Goal: Task Accomplishment & Management: Complete application form

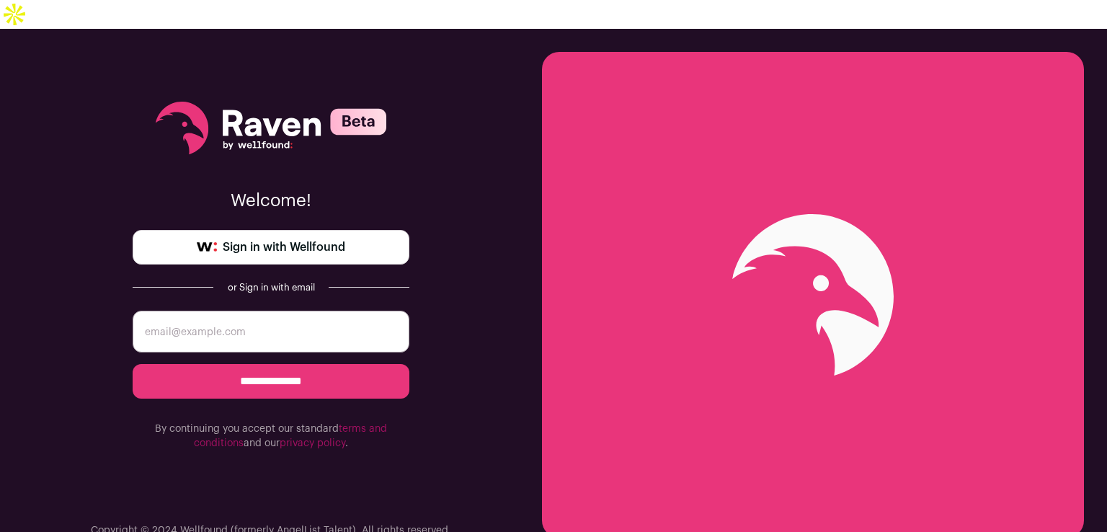
click at [250, 239] on span "Sign in with Wellfound" at bounding box center [284, 247] width 123 height 17
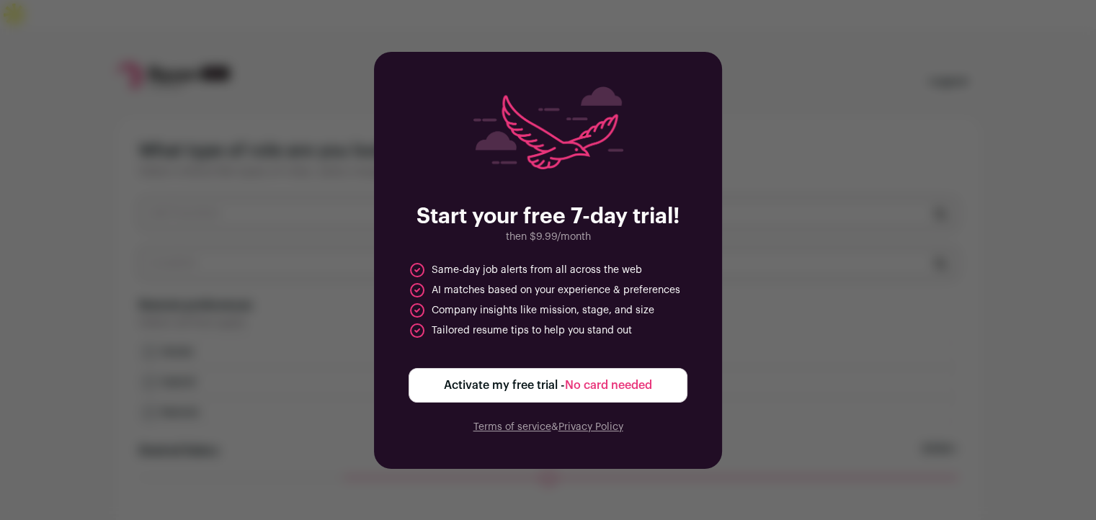
click at [482, 390] on span "Activate my free trial - No card needed" at bounding box center [548, 385] width 208 height 17
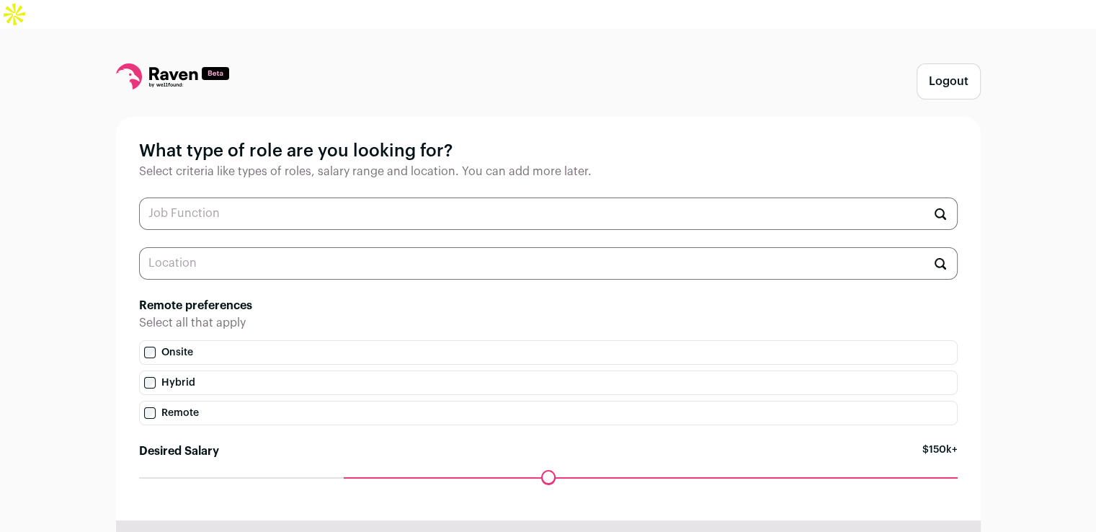
click at [338, 198] on input "text" at bounding box center [548, 214] width 819 height 32
paste input "Python Developer" OR "Backend Developer" OR "Data Scientist" OR "ML Engineer" O…"
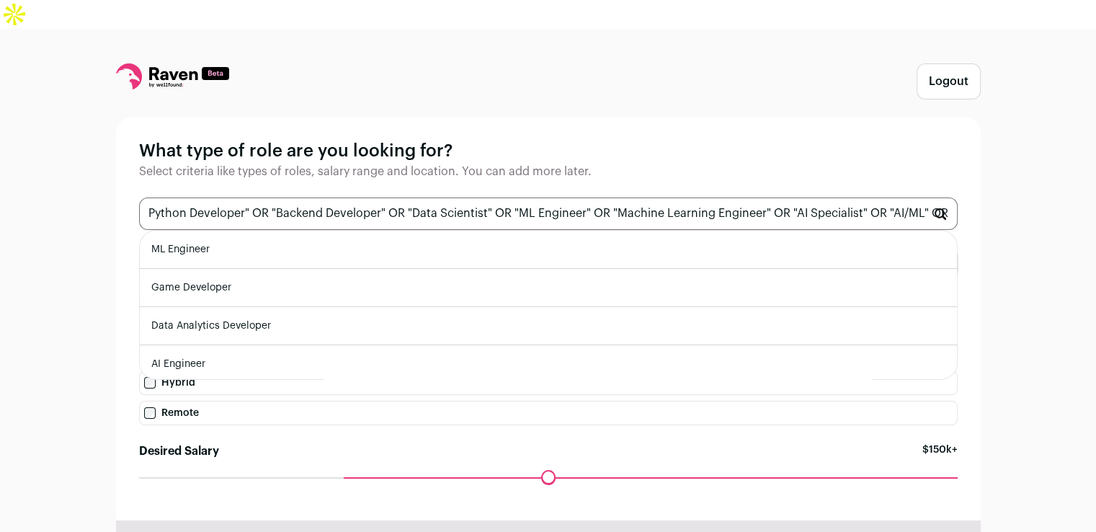
drag, startPoint x: 257, startPoint y: 226, endPoint x: 36, endPoint y: 185, distance: 224.4
click at [36, 187] on div "Logout What type of role are you looking for? Select criteria like types of rol…" at bounding box center [548, 324] width 1096 height 591
click at [274, 198] on input "Python Developer" OR "Backend Developer" OR "Data Scientist" OR "ML Engineer" O…" at bounding box center [548, 214] width 819 height 32
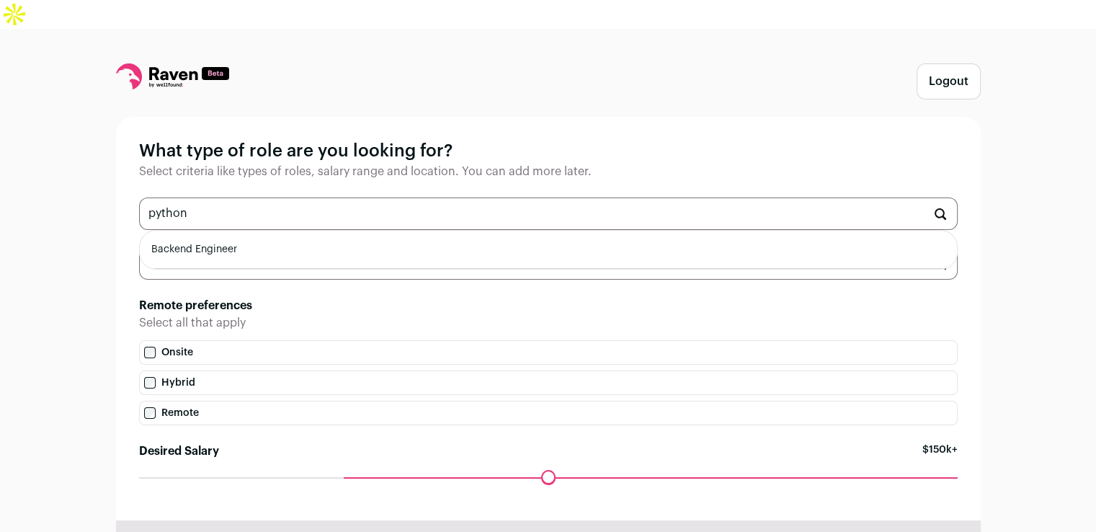
click at [201, 231] on li "Backend Engineer" at bounding box center [548, 250] width 817 height 38
type input "Backend Engineer"
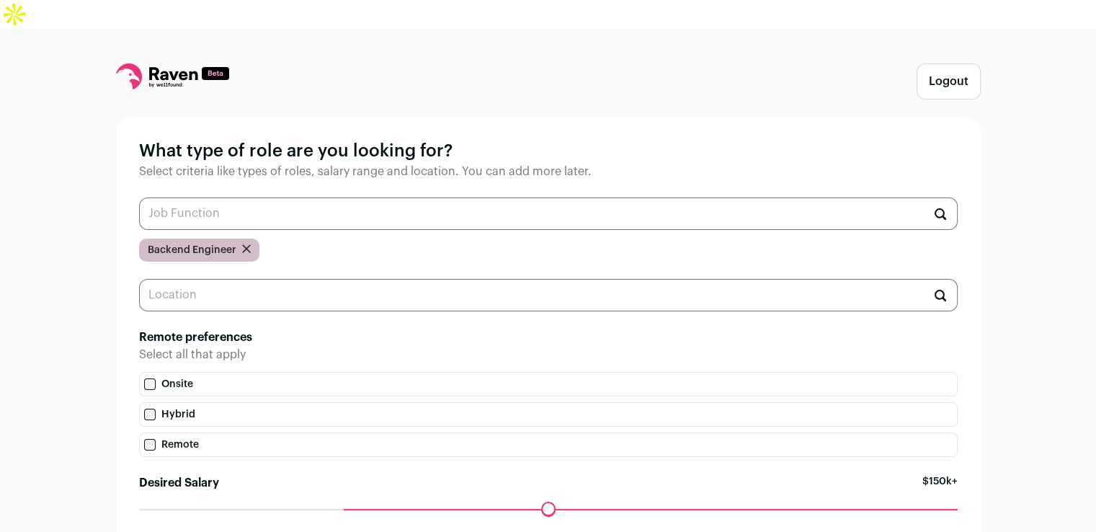
click at [239, 198] on input "text" at bounding box center [548, 214] width 819 height 32
type input "p"
type input "d"
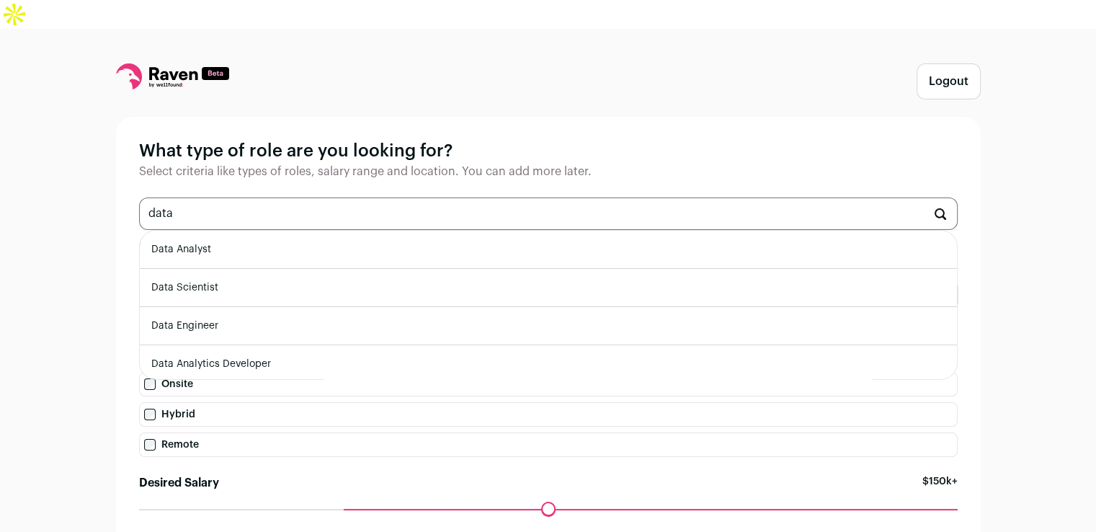
click at [196, 269] on li "Data Scientist" at bounding box center [548, 288] width 817 height 38
type input "Data Scientist"
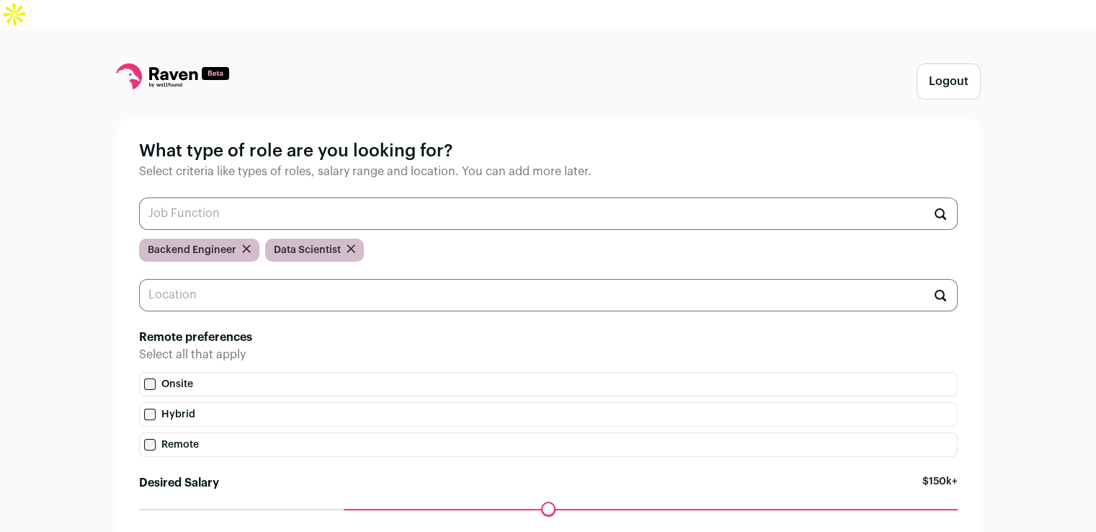
click at [243, 198] on input "text" at bounding box center [548, 214] width 819 height 32
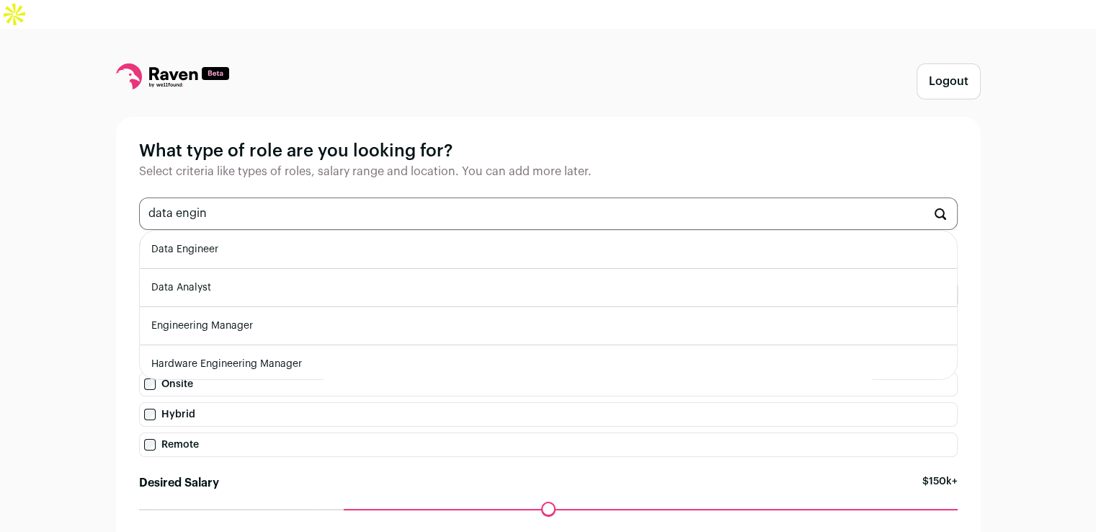
click at [223, 231] on li "Data Engineer" at bounding box center [548, 250] width 817 height 38
type input "Data Engineer"
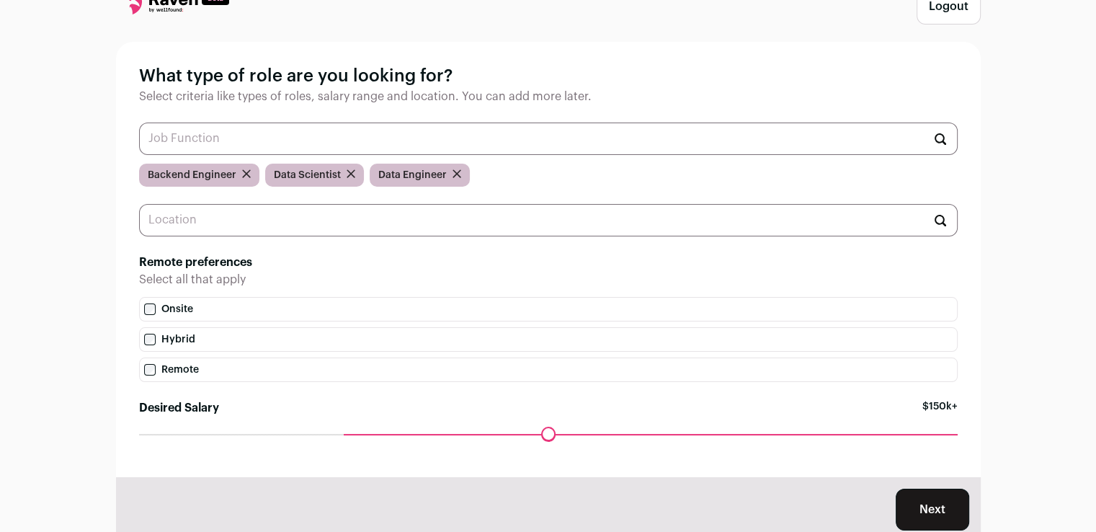
scroll to position [72, 0]
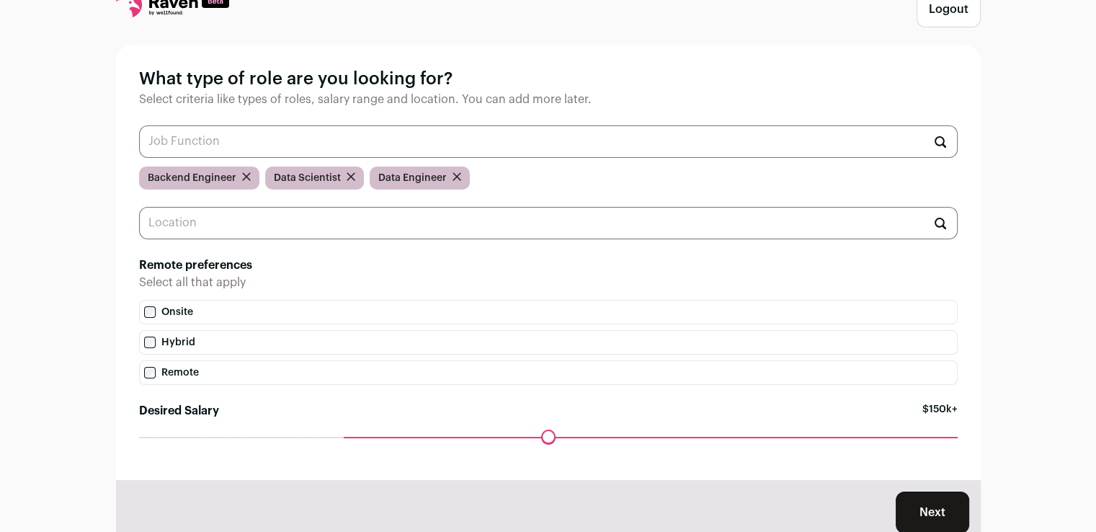
click at [288, 207] on input "text" at bounding box center [548, 223] width 819 height 32
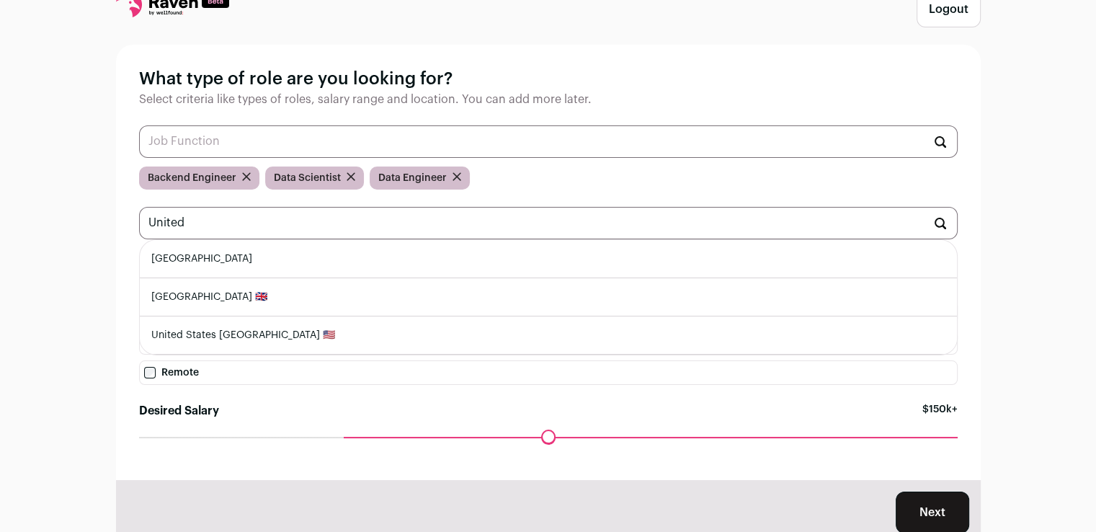
click at [261, 240] on li "[GEOGRAPHIC_DATA]" at bounding box center [548, 259] width 817 height 38
type input "[GEOGRAPHIC_DATA]"
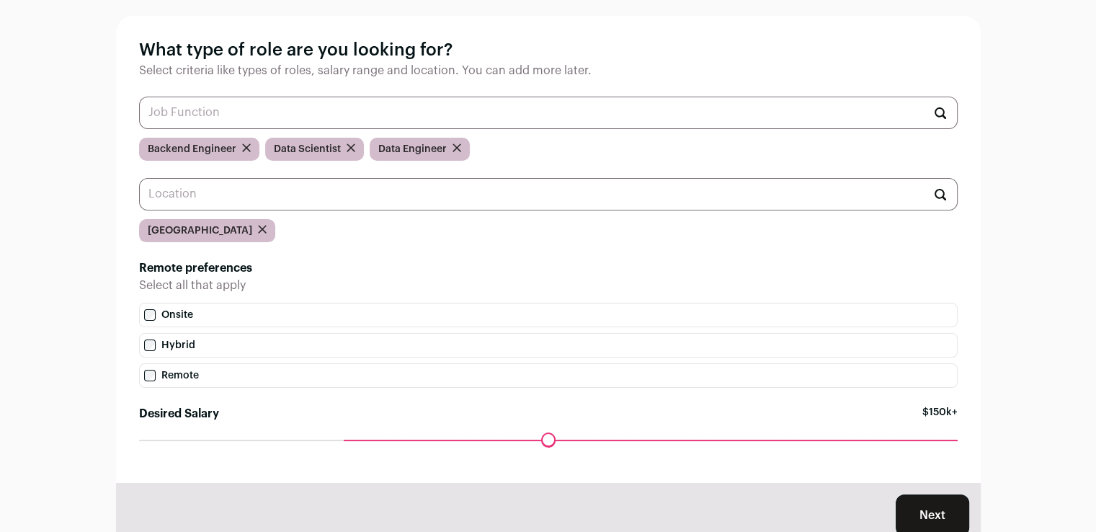
scroll to position [123, 0]
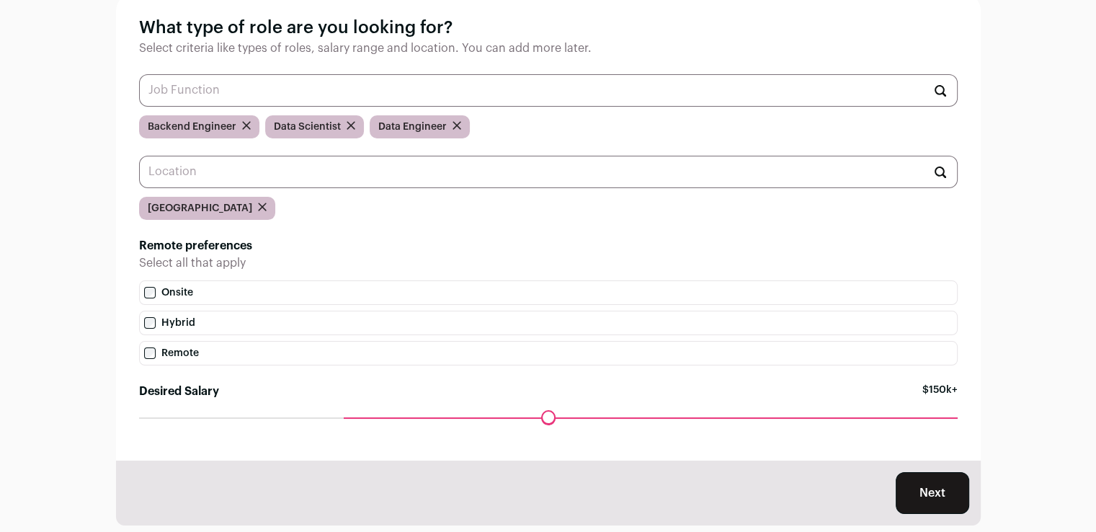
click at [149, 311] on label "Hybrid" at bounding box center [548, 323] width 819 height 25
click at [1058, 208] on div "Logout What type of role are you looking for? Select criteria like types of rol…" at bounding box center [548, 233] width 1096 height 655
click at [919, 472] on button "Next" at bounding box center [933, 493] width 74 height 42
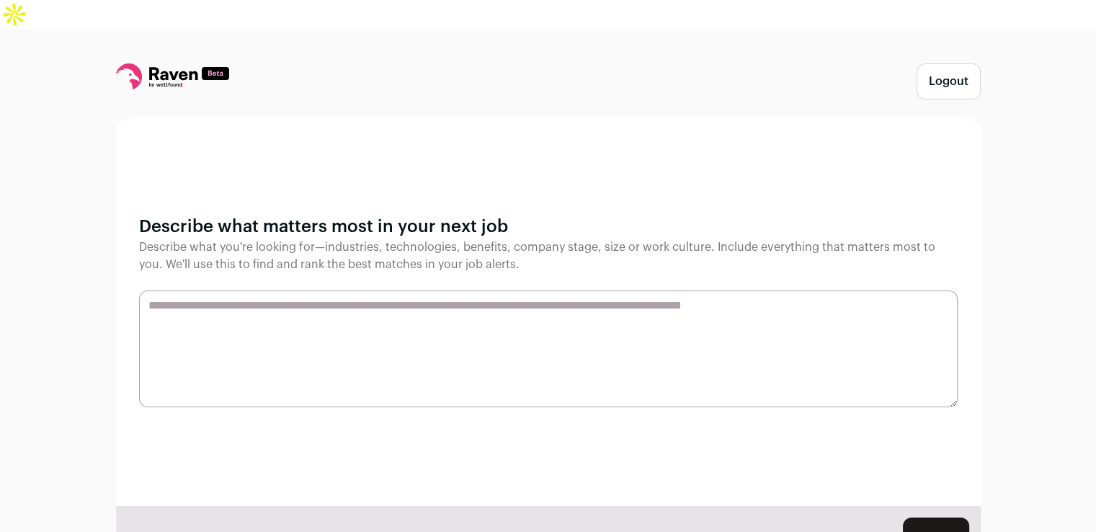
click at [458, 291] on textarea at bounding box center [548, 349] width 819 height 117
paste textarea "**********"
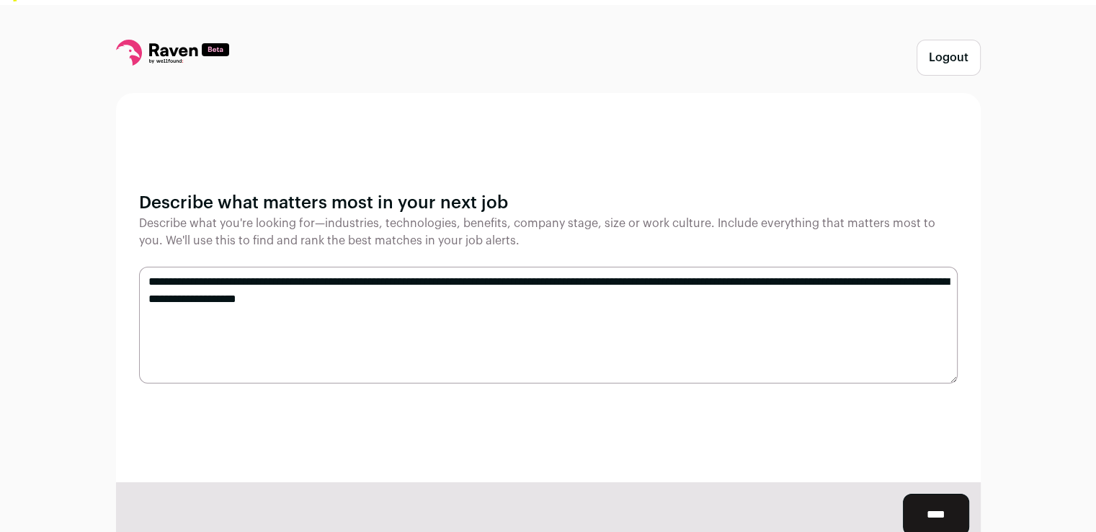
scroll to position [44, 0]
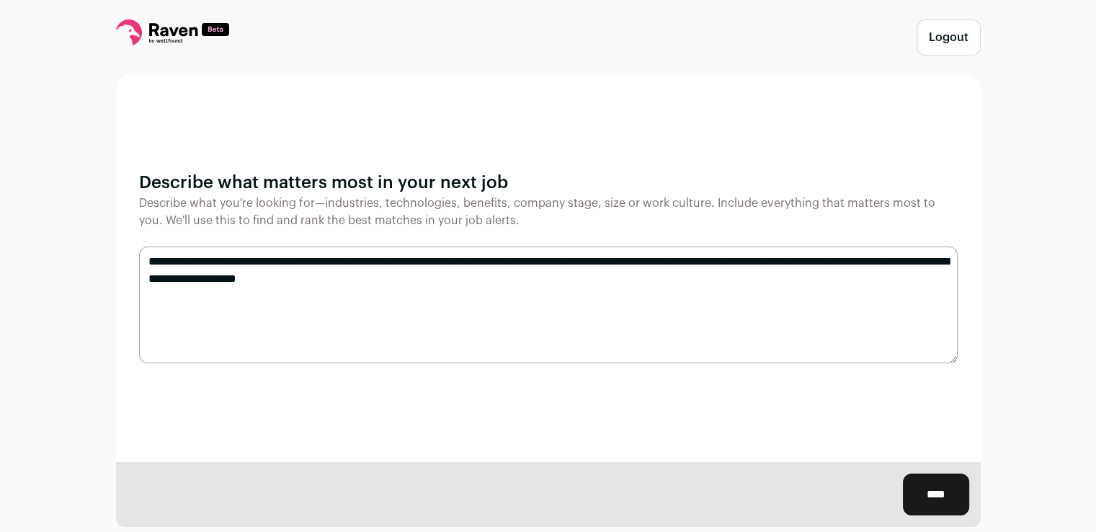
type textarea "**********"
click at [944, 476] on input "****" at bounding box center [936, 495] width 66 height 42
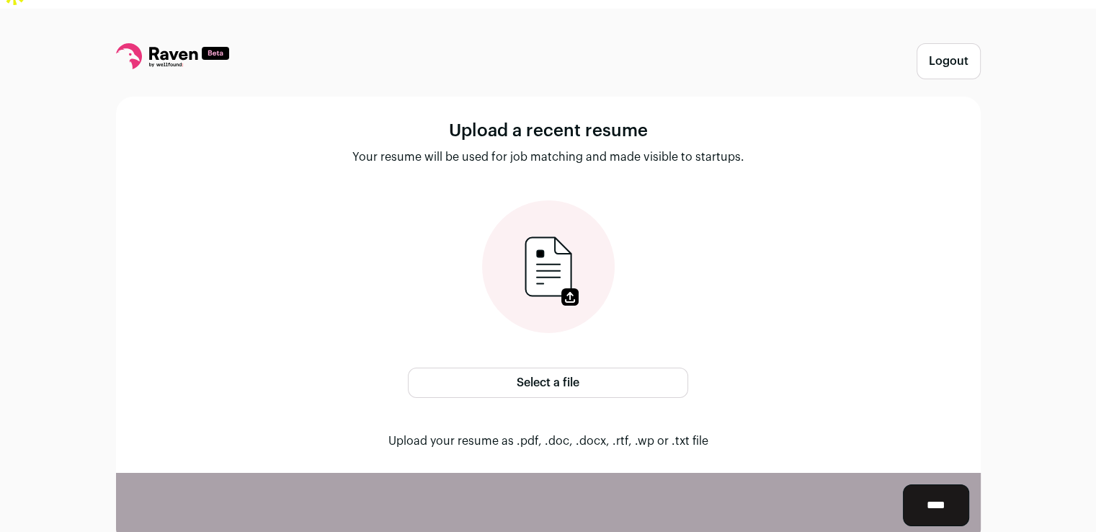
scroll to position [31, 0]
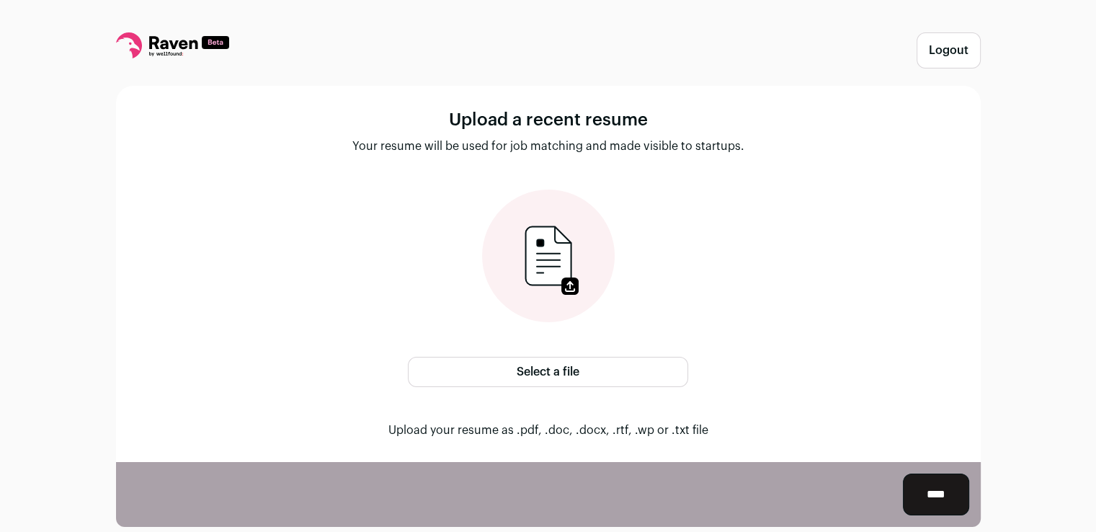
click at [575, 217] on icon at bounding box center [549, 256] width 78 height 78
click at [543, 357] on label "Select a file" at bounding box center [548, 372] width 280 height 30
click at [0, 0] on input "Select a file" at bounding box center [0, 0] width 0 height 0
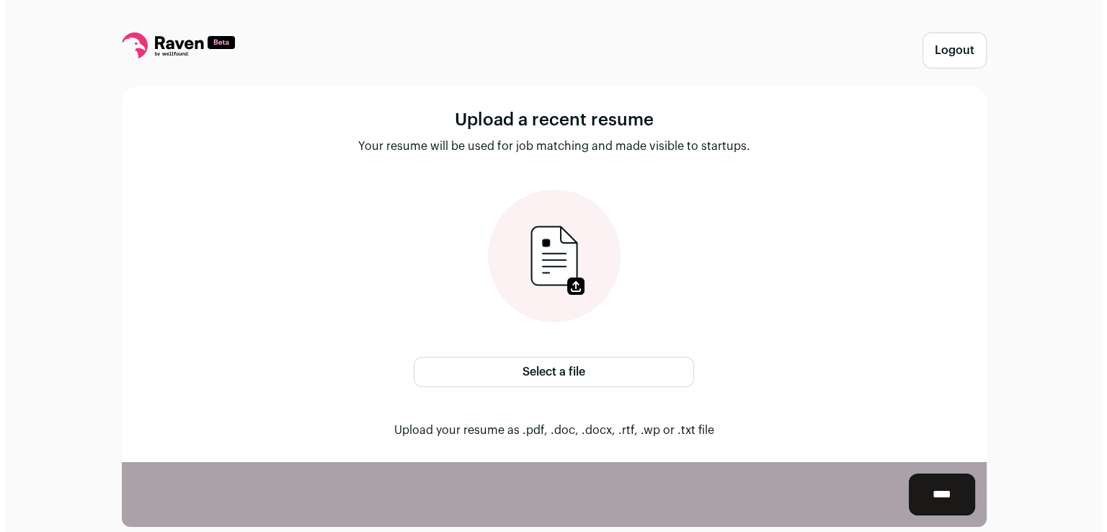
scroll to position [0, 0]
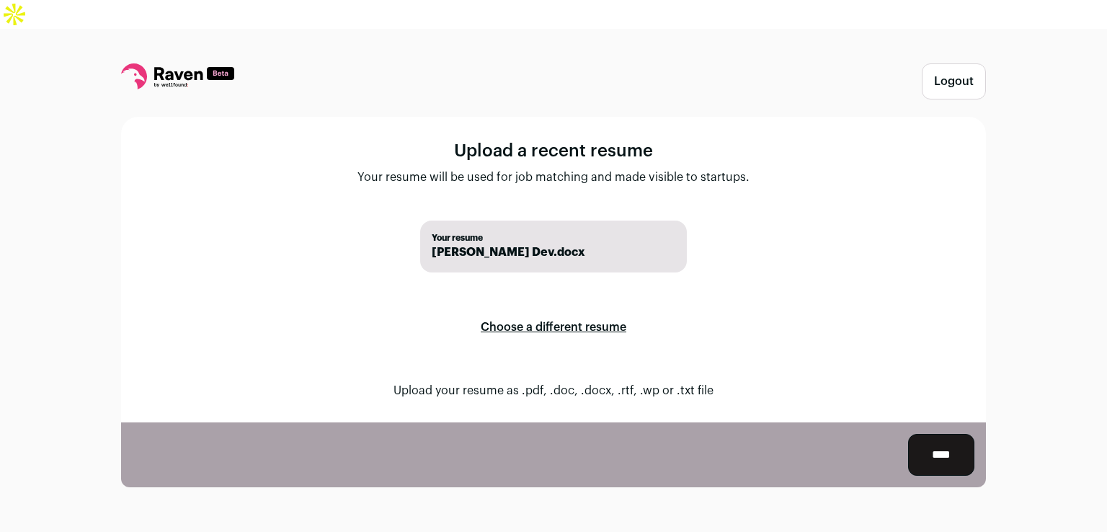
click at [956, 434] on input "****" at bounding box center [941, 455] width 66 height 42
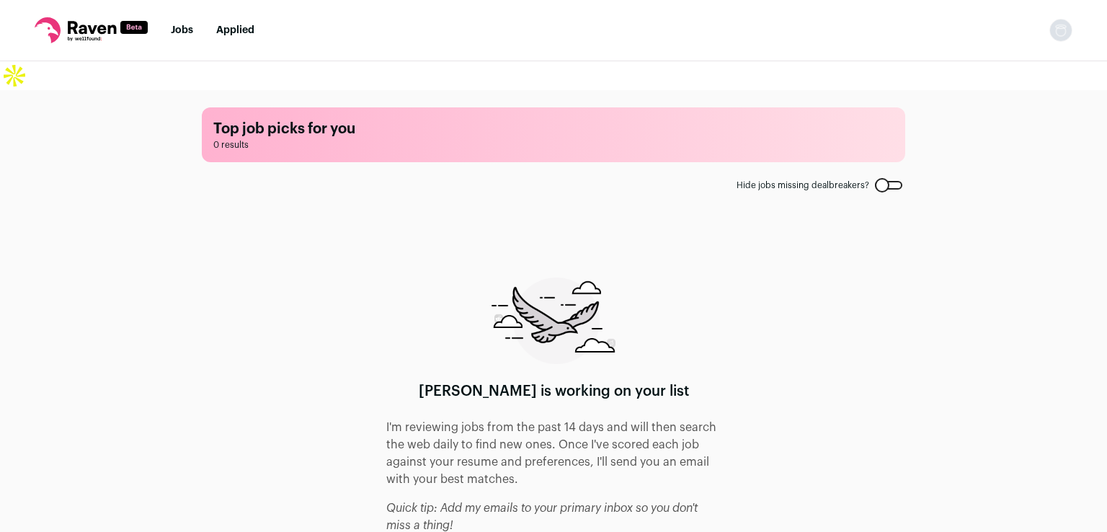
scroll to position [39, 0]
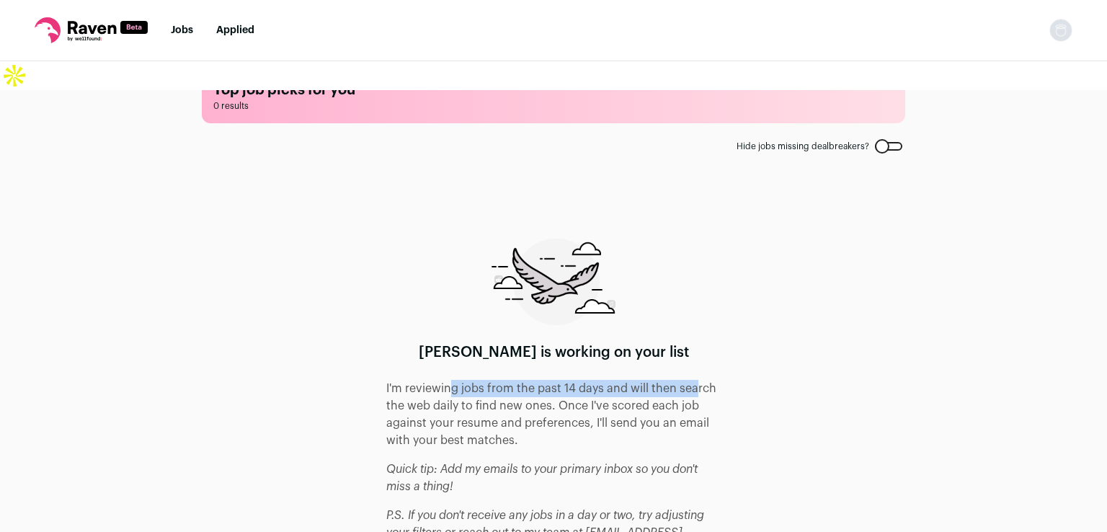
drag, startPoint x: 462, startPoint y: 365, endPoint x: 693, endPoint y: 359, distance: 231.5
click at [692, 380] on p "I'm reviewing jobs from the past 14 days and will then search the web daily to …" at bounding box center [553, 414] width 334 height 69
click at [706, 380] on p "I'm reviewing jobs from the past 14 days and will then search the web daily to …" at bounding box center [553, 414] width 334 height 69
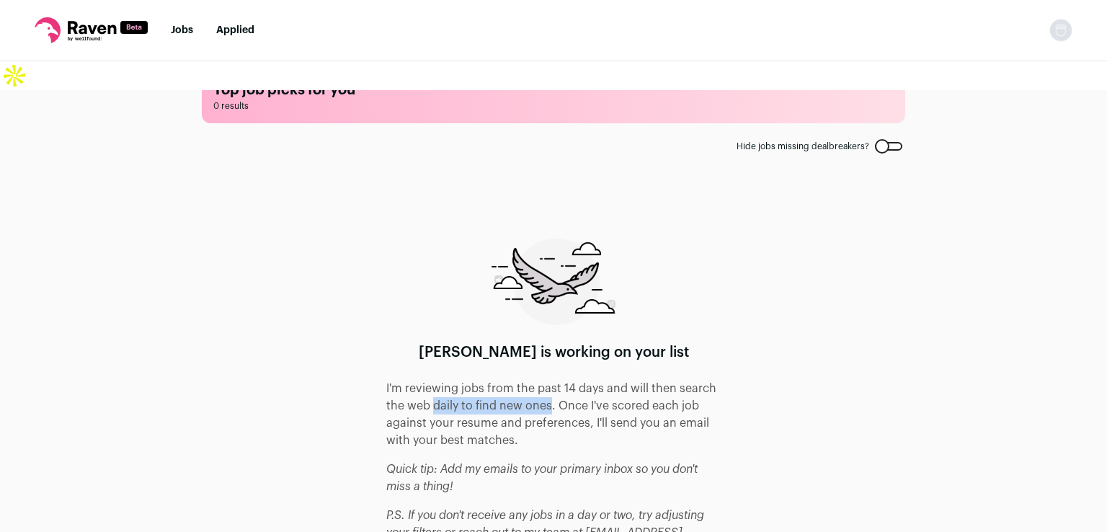
drag, startPoint x: 426, startPoint y: 374, endPoint x: 543, endPoint y: 374, distance: 116.8
click at [543, 380] on p "I'm reviewing jobs from the past 14 days and will then search the web daily to …" at bounding box center [553, 414] width 334 height 69
click at [670, 380] on p "I'm reviewing jobs from the past 14 days and will then search the web daily to …" at bounding box center [553, 414] width 334 height 69
click at [714, 380] on p "I'm reviewing jobs from the past 14 days and will then search the web daily to …" at bounding box center [553, 414] width 334 height 69
drag, startPoint x: 510, startPoint y: 391, endPoint x: 555, endPoint y: 391, distance: 44.7
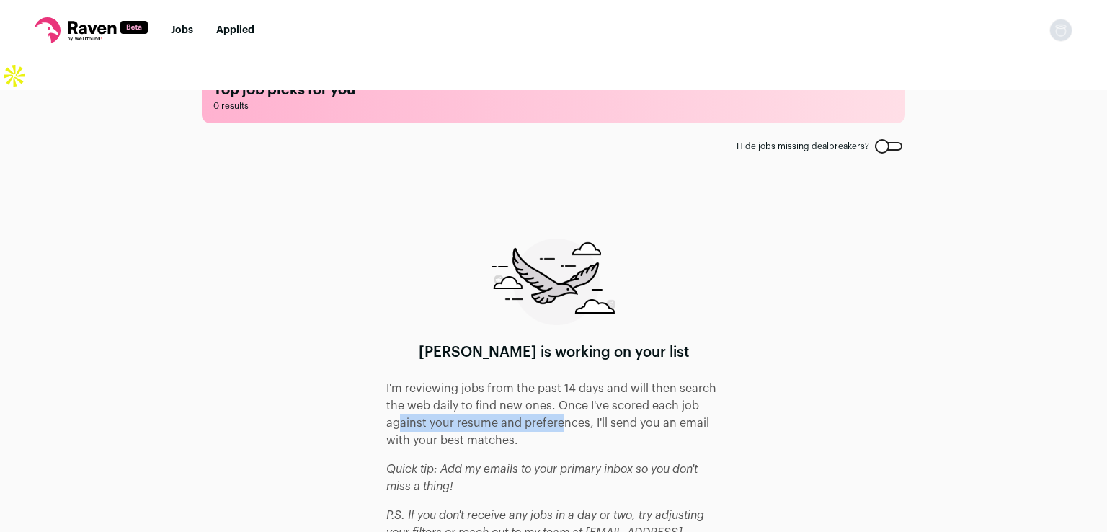
click at [555, 391] on p "I'm reviewing jobs from the past 14 days and will then search the web daily to …" at bounding box center [553, 414] width 334 height 69
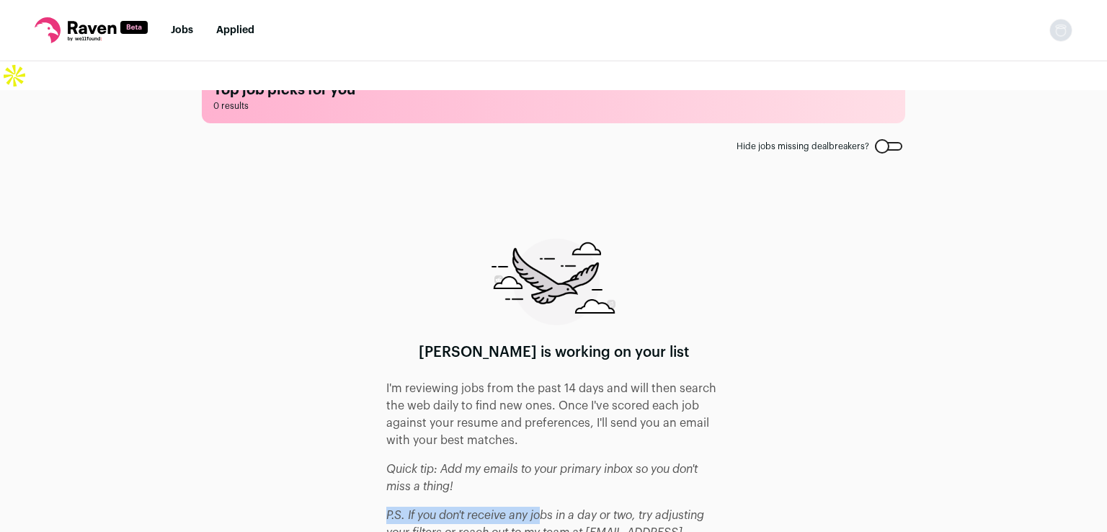
drag, startPoint x: 446, startPoint y: 484, endPoint x: 561, endPoint y: 483, distance: 115.4
click at [541, 510] on icon "P.S. If you don't receive any jobs in a day or two, try adjusting your filters …" at bounding box center [545, 533] width 318 height 46
drag, startPoint x: 576, startPoint y: 484, endPoint x: 673, endPoint y: 488, distance: 96.7
click at [669, 510] on icon "P.S. If you don't receive any jobs in a day or two, try adjusting your filters …" at bounding box center [545, 533] width 318 height 46
click at [692, 510] on icon "P.S. If you don't receive any jobs in a day or two, try adjusting your filters …" at bounding box center [545, 533] width 318 height 46
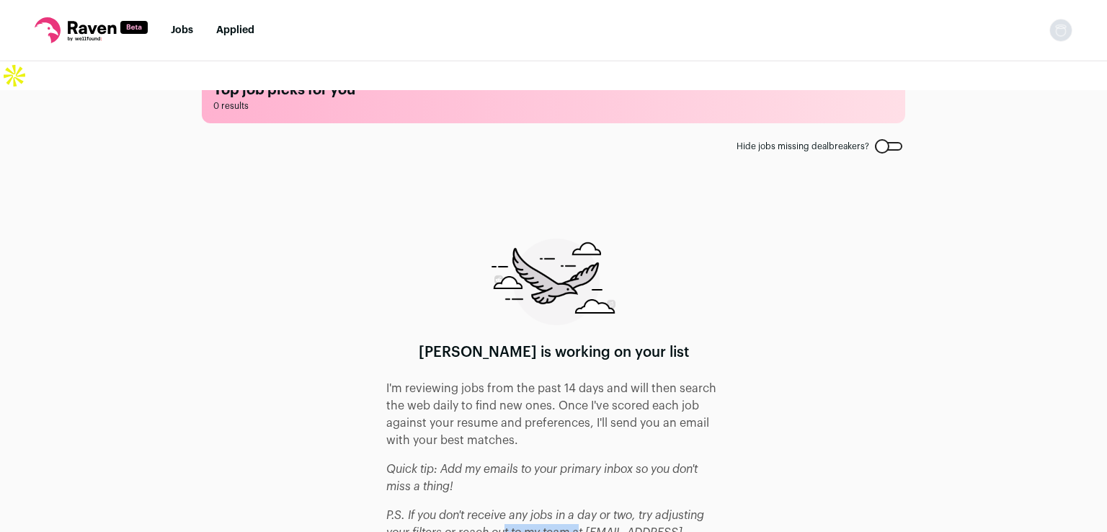
drag, startPoint x: 528, startPoint y: 505, endPoint x: 580, endPoint y: 457, distance: 70.4
click at [580, 507] on p "P.S. If you don't receive any jobs in a day or two, try adjusting your filters …" at bounding box center [553, 533] width 334 height 52
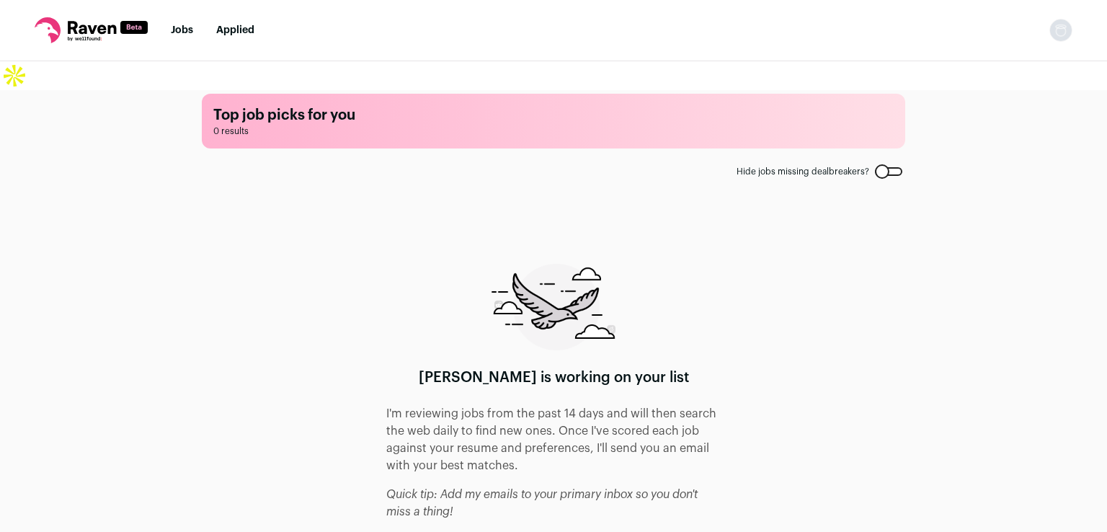
scroll to position [0, 0]
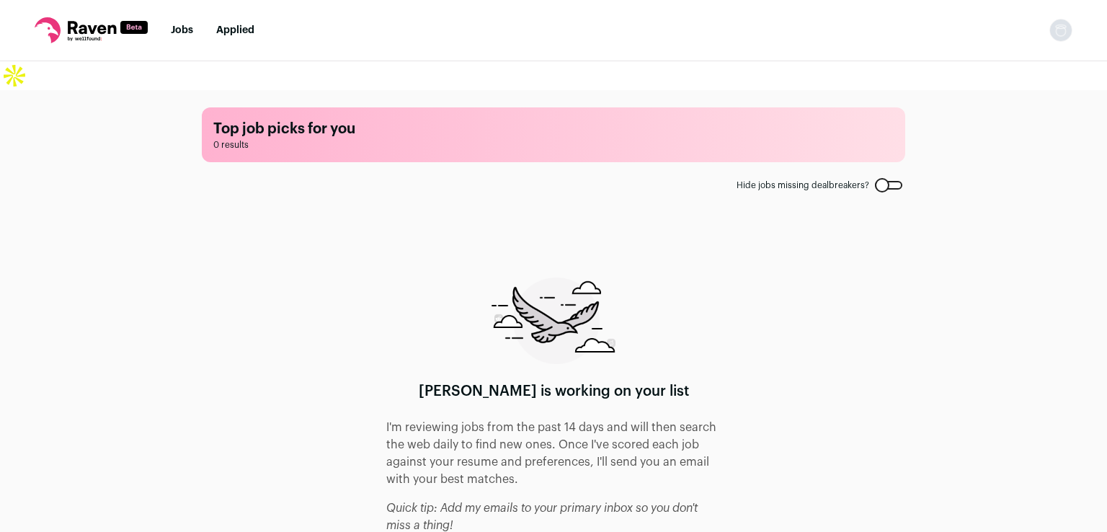
click at [229, 35] on link "Applied" at bounding box center [235, 30] width 38 height 10
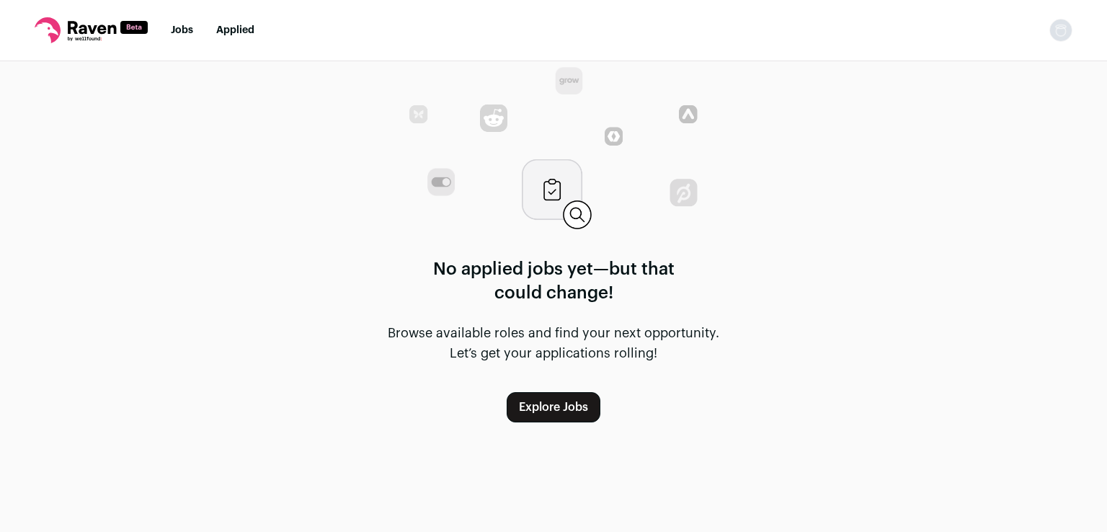
click at [182, 25] on link "Jobs" at bounding box center [182, 30] width 22 height 10
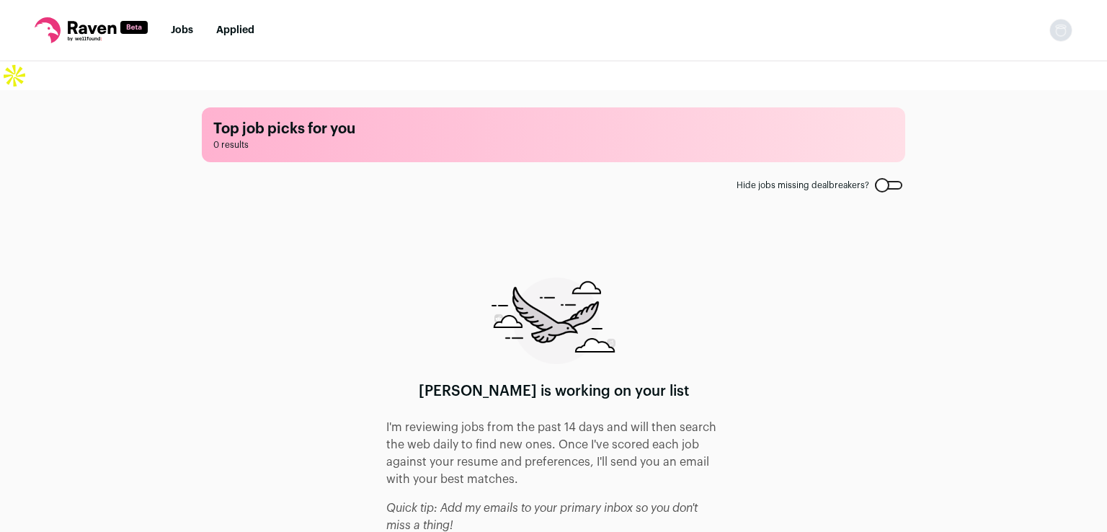
click at [81, 25] on icon at bounding box center [92, 27] width 48 height 13
click at [1052, 28] on img "Open dropdown" at bounding box center [1061, 30] width 23 height 23
click at [97, 30] on icon at bounding box center [91, 30] width 113 height 26
click at [564, 381] on h1 "[PERSON_NAME] is working on your list" at bounding box center [554, 391] width 270 height 20
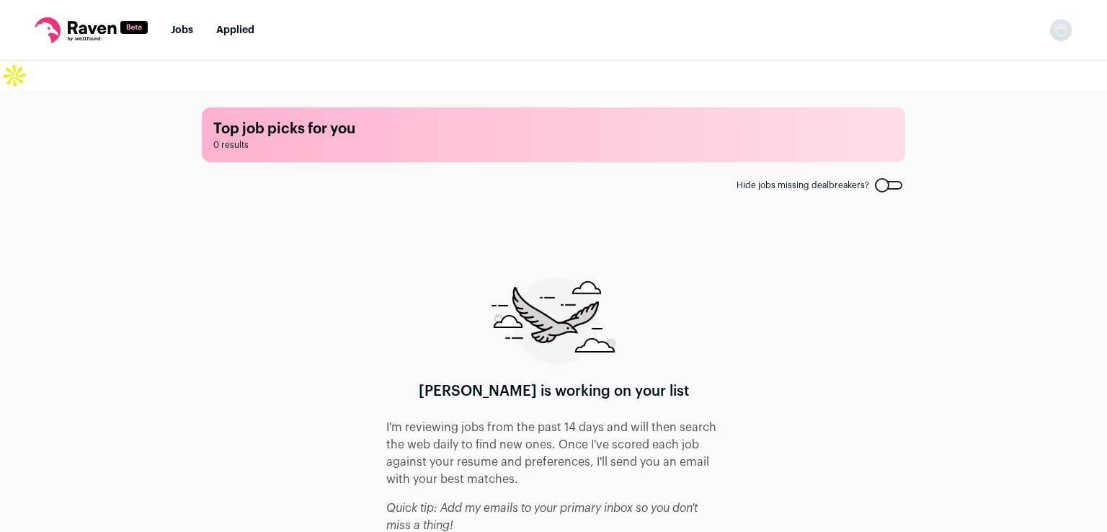
click at [756, 180] on span "Hide jobs missing dealbreakers?" at bounding box center [803, 186] width 133 height 12
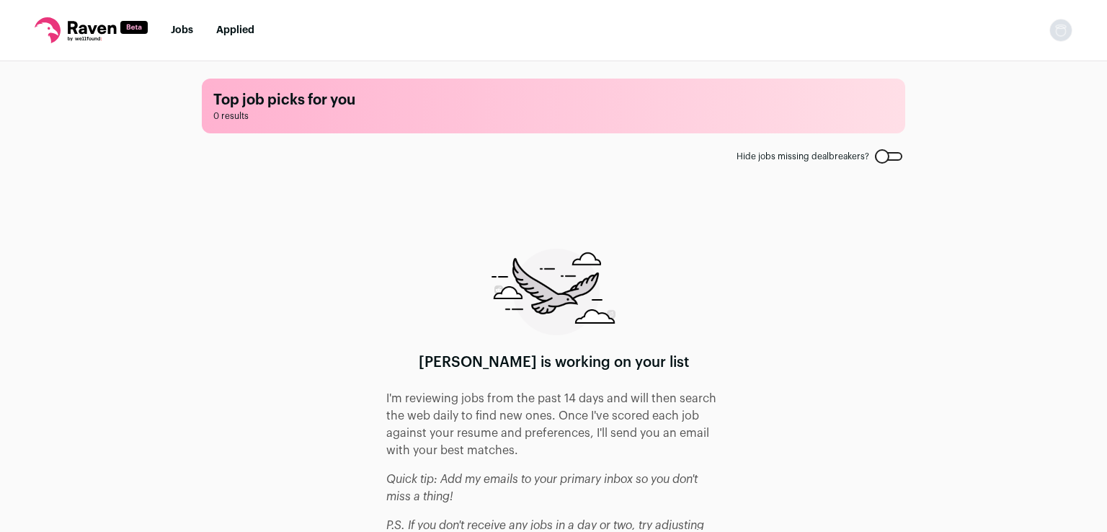
click at [822, 157] on span "Hide jobs missing dealbreakers?" at bounding box center [803, 157] width 133 height 12
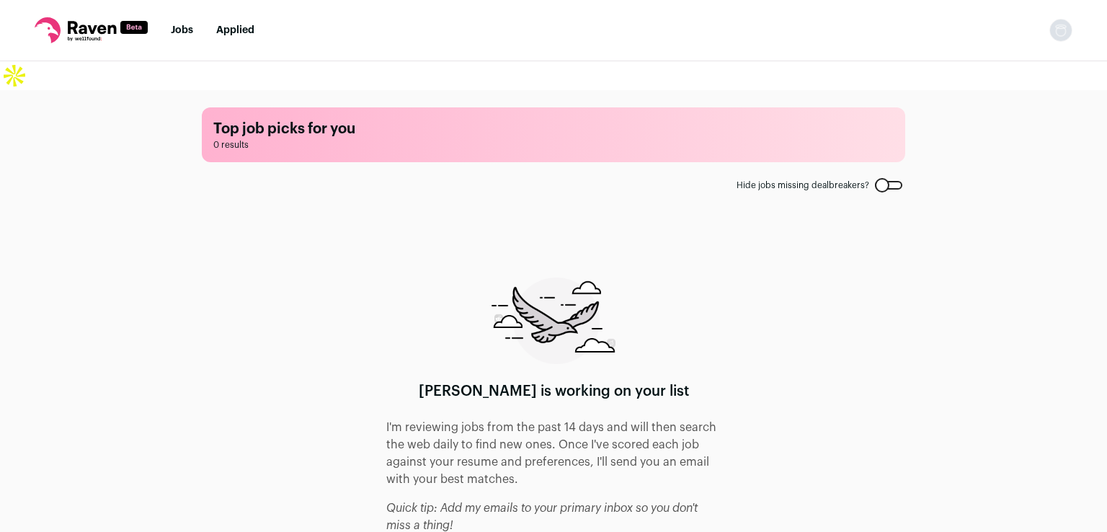
click at [187, 30] on link "Jobs" at bounding box center [182, 30] width 22 height 10
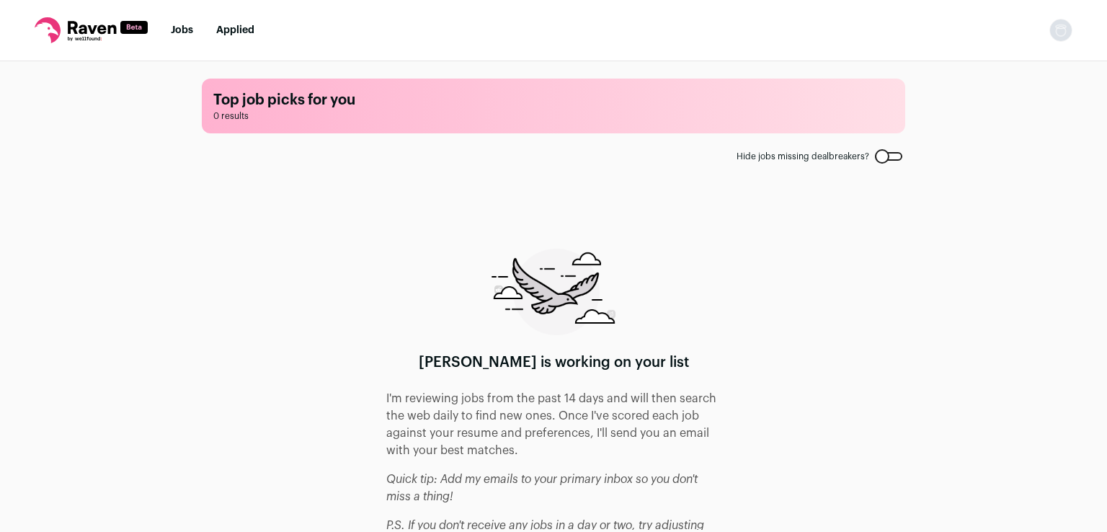
click at [109, 22] on icon at bounding box center [91, 30] width 113 height 26
